Goal: Use online tool/utility: Utilize a website feature to perform a specific function

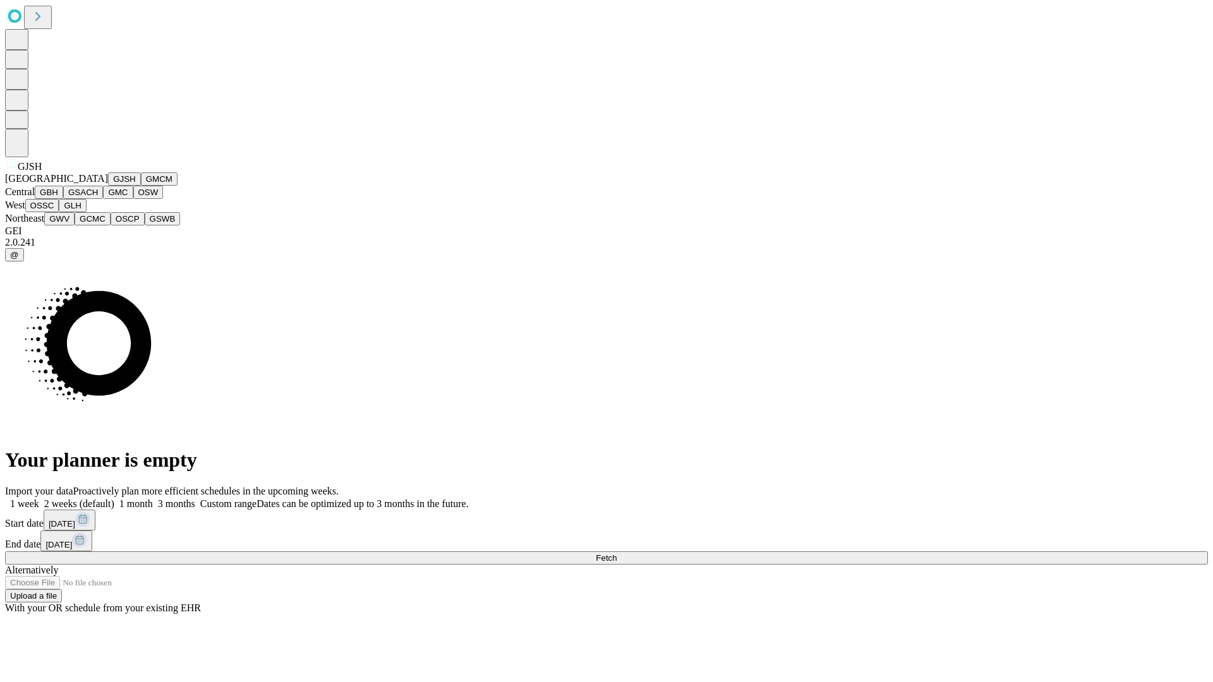
click at [108, 186] on button "GJSH" at bounding box center [124, 178] width 33 height 13
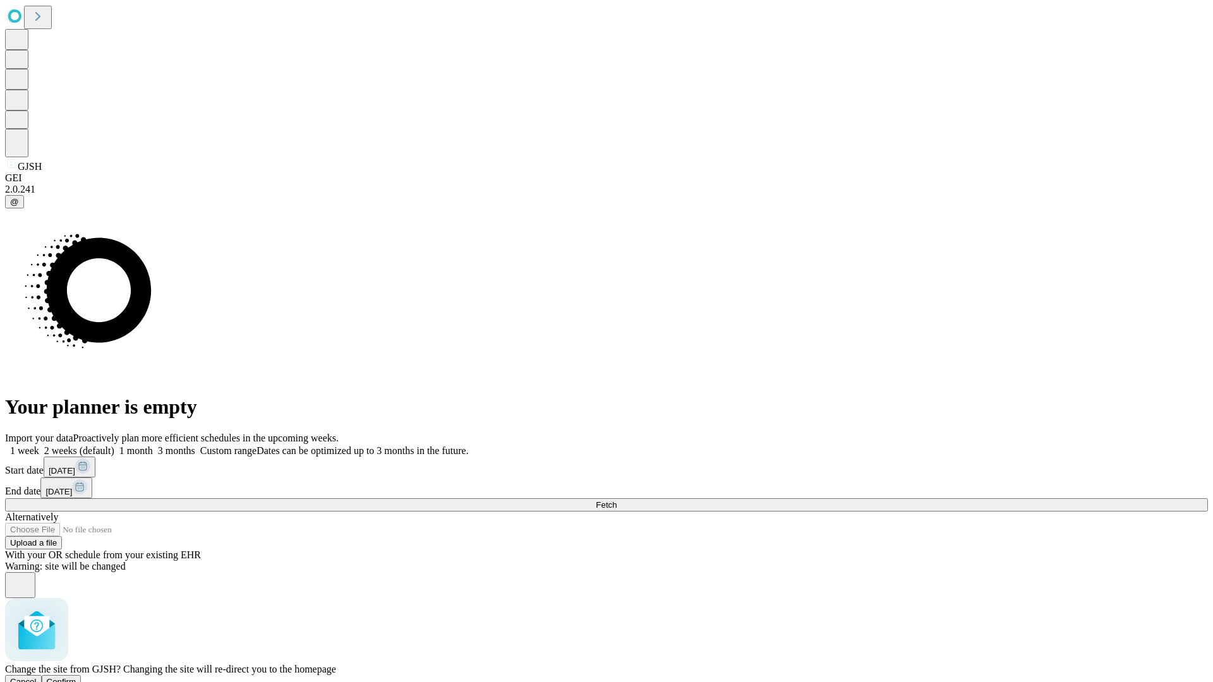
click at [76, 677] on span "Confirm" at bounding box center [62, 681] width 30 height 9
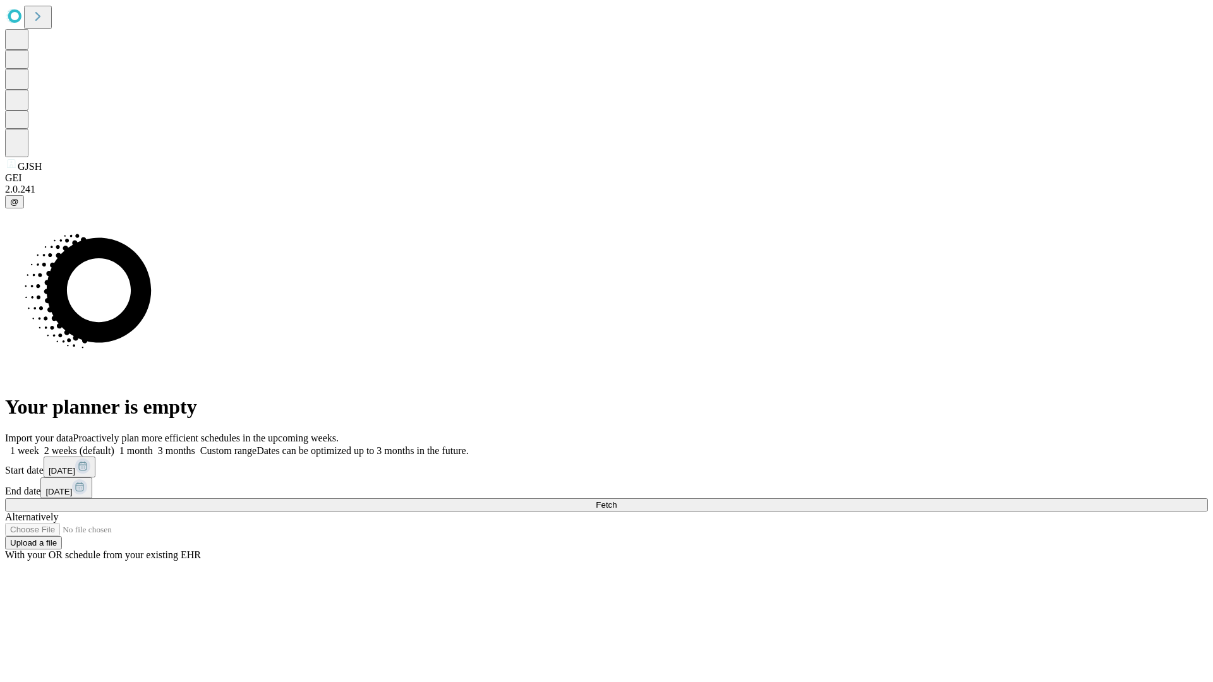
click at [153, 445] on label "1 month" at bounding box center [133, 450] width 39 height 11
click at [617, 500] on span "Fetch" at bounding box center [606, 504] width 21 height 9
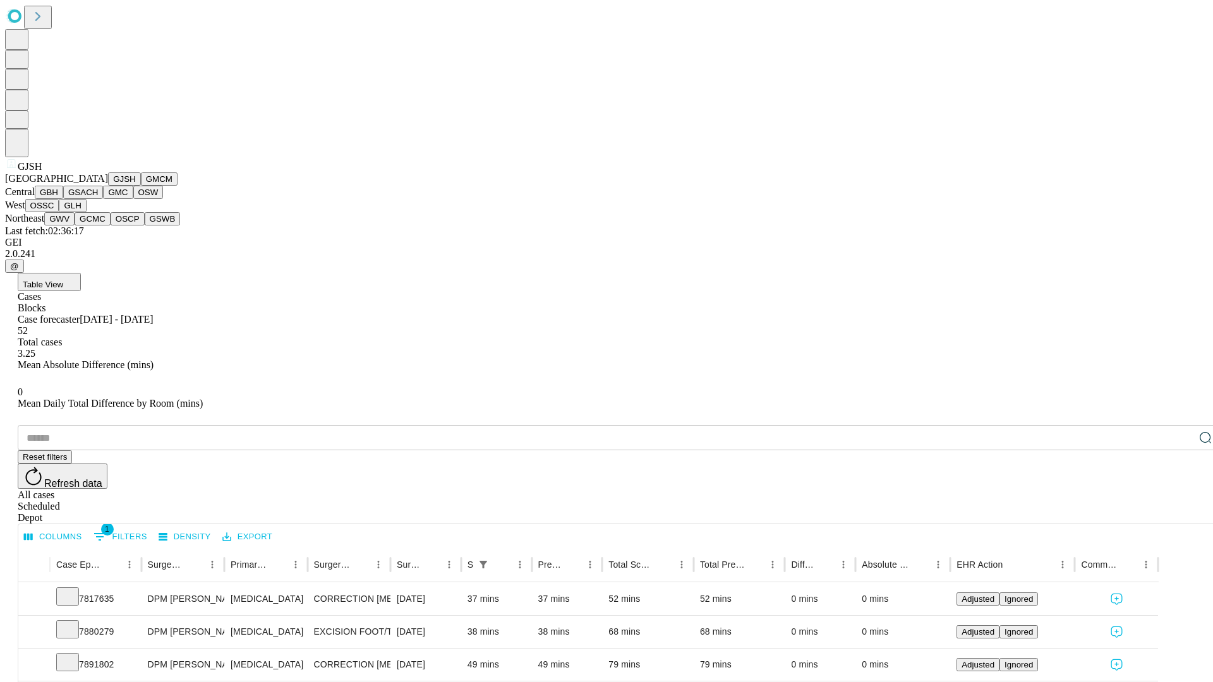
click at [141, 186] on button "GMCM" at bounding box center [159, 178] width 37 height 13
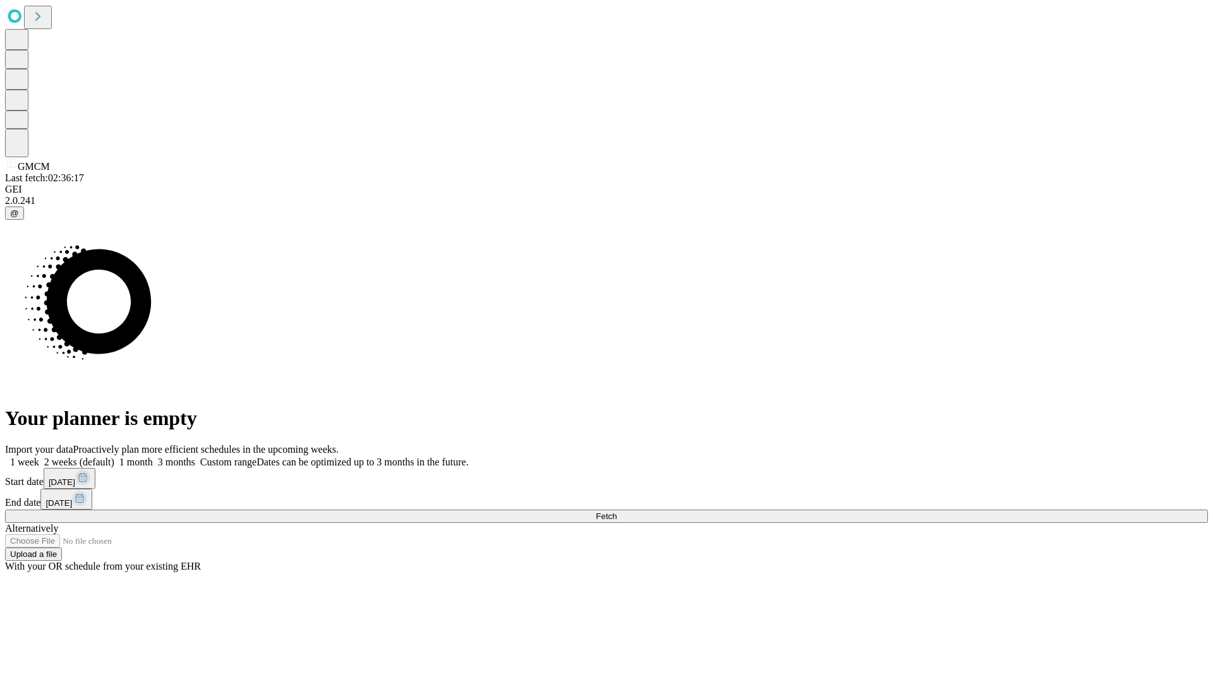
click at [617, 512] on span "Fetch" at bounding box center [606, 516] width 21 height 9
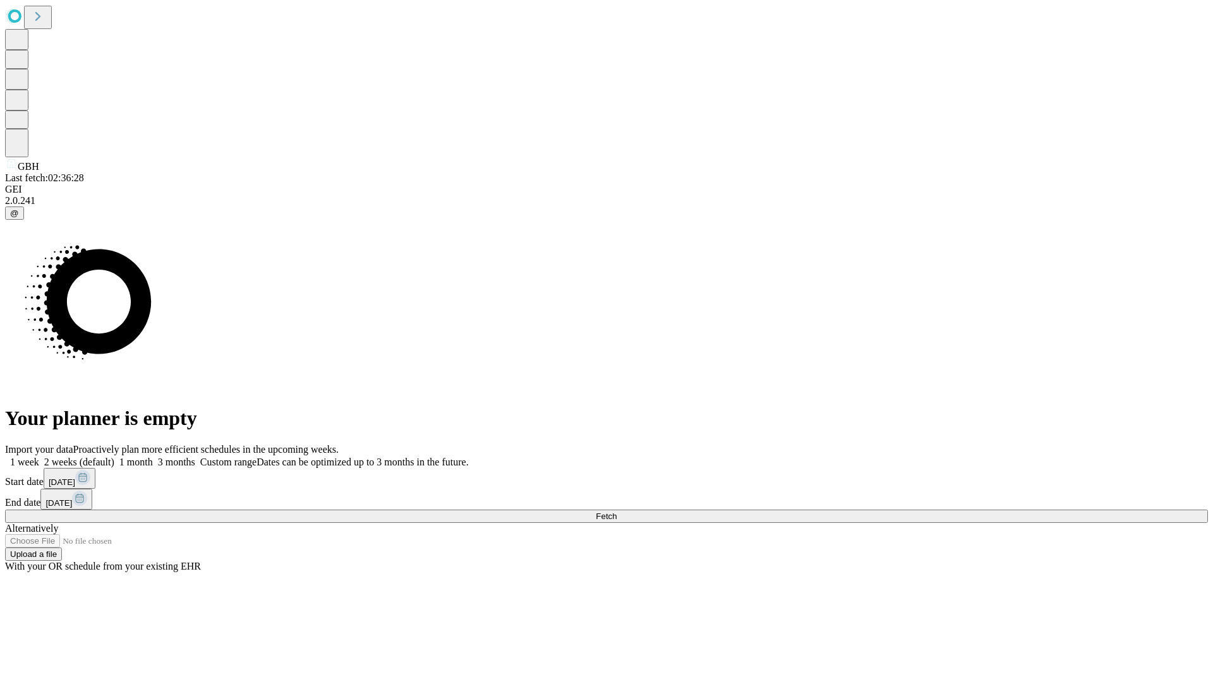
click at [617, 512] on span "Fetch" at bounding box center [606, 516] width 21 height 9
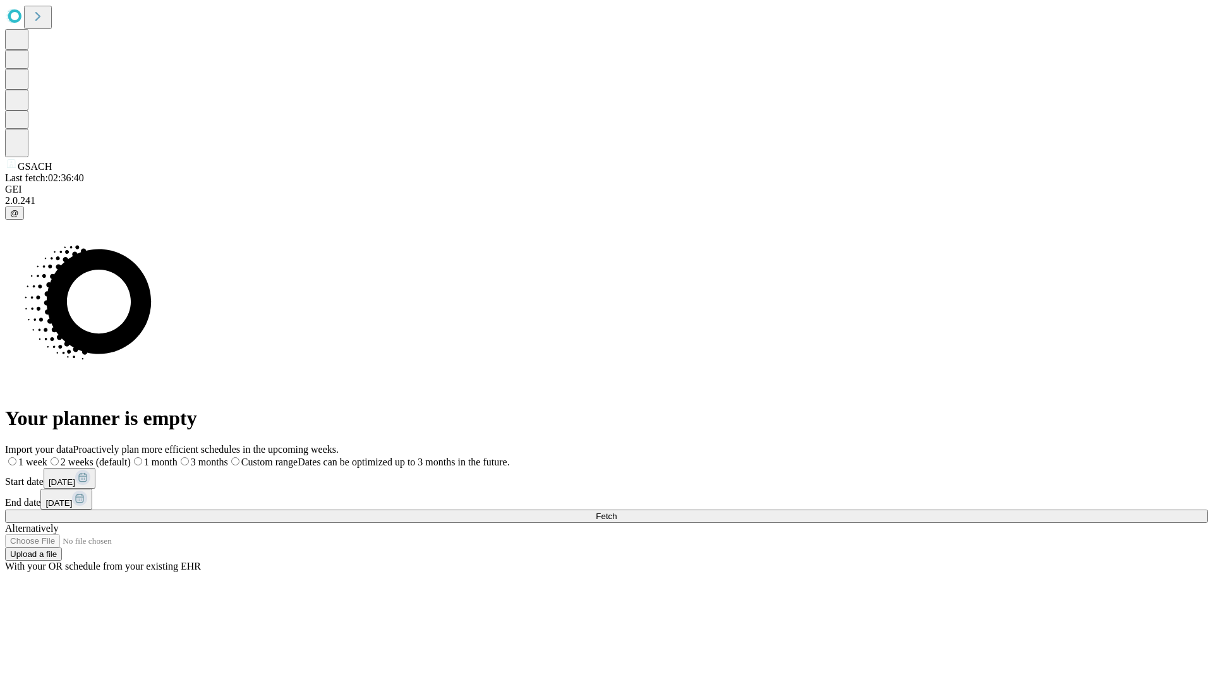
click at [617, 512] on span "Fetch" at bounding box center [606, 516] width 21 height 9
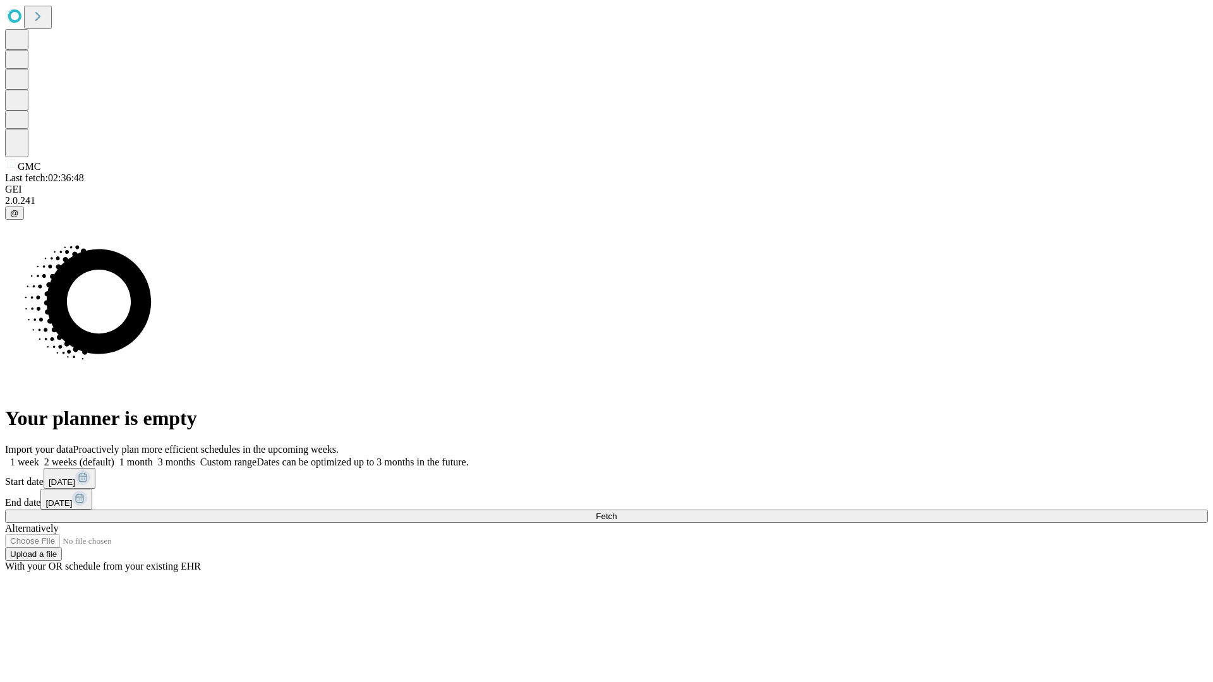
click at [617, 512] on span "Fetch" at bounding box center [606, 516] width 21 height 9
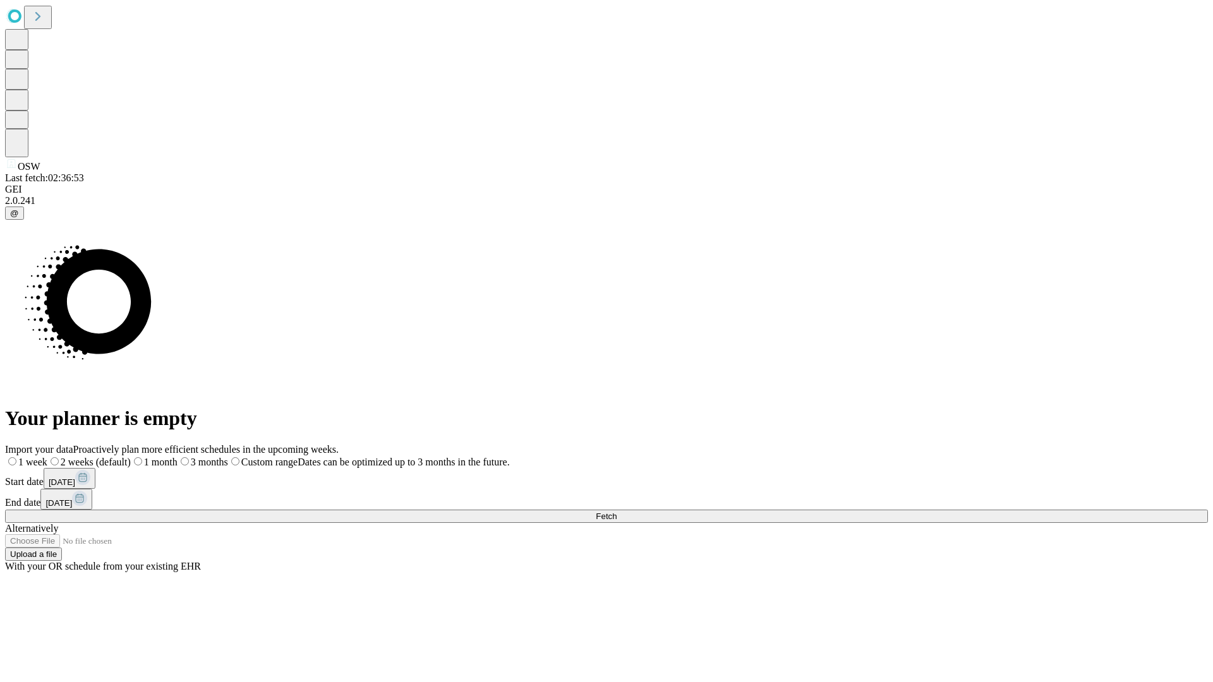
click at [617, 512] on span "Fetch" at bounding box center [606, 516] width 21 height 9
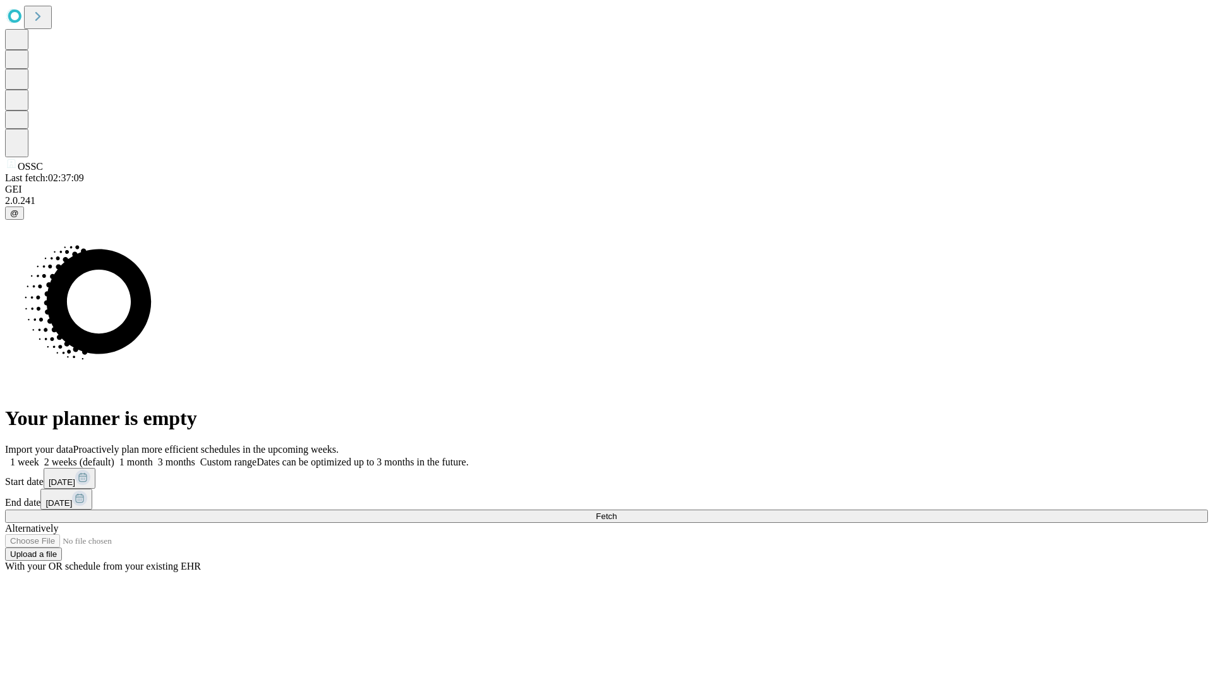
click at [617, 512] on span "Fetch" at bounding box center [606, 516] width 21 height 9
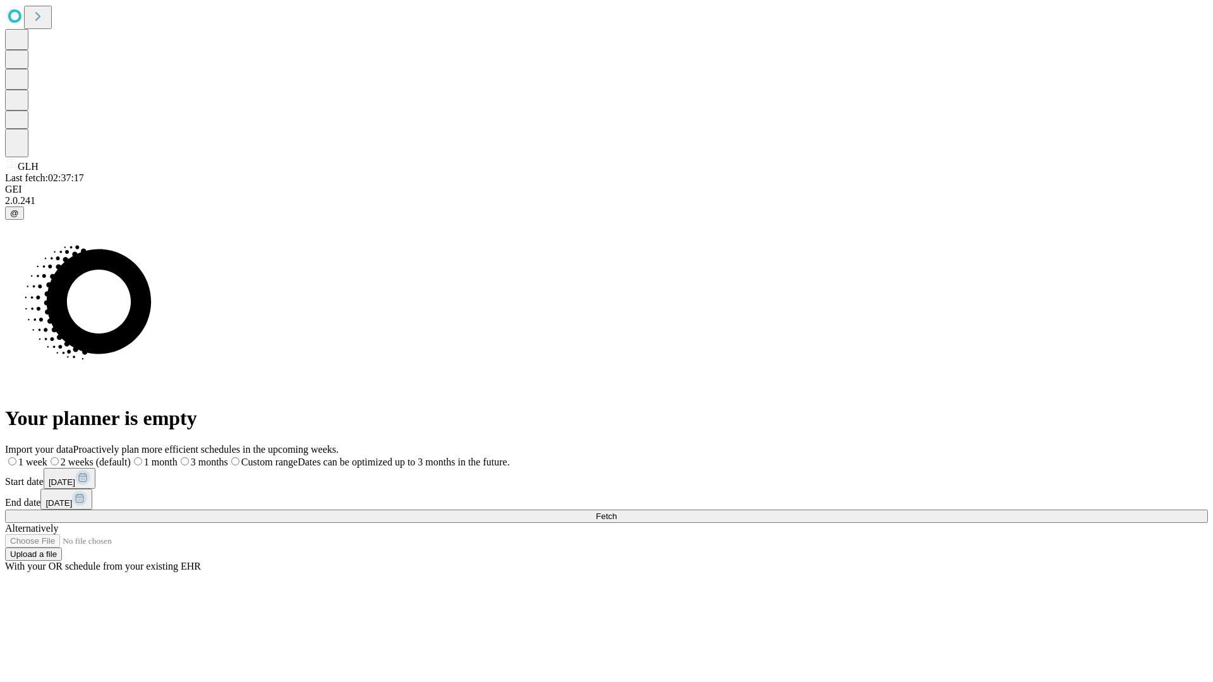
click at [617, 512] on span "Fetch" at bounding box center [606, 516] width 21 height 9
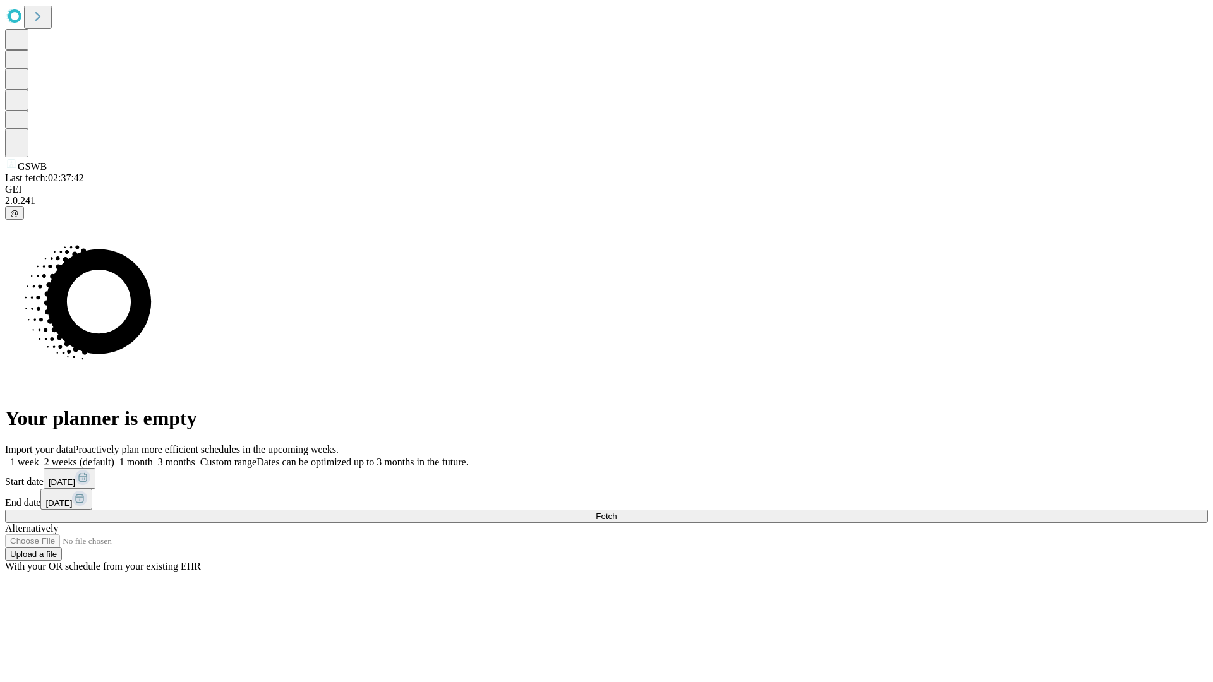
click at [153, 457] on label "1 month" at bounding box center [133, 462] width 39 height 11
click at [617, 512] on span "Fetch" at bounding box center [606, 516] width 21 height 9
